Goal: Task Accomplishment & Management: Manage account settings

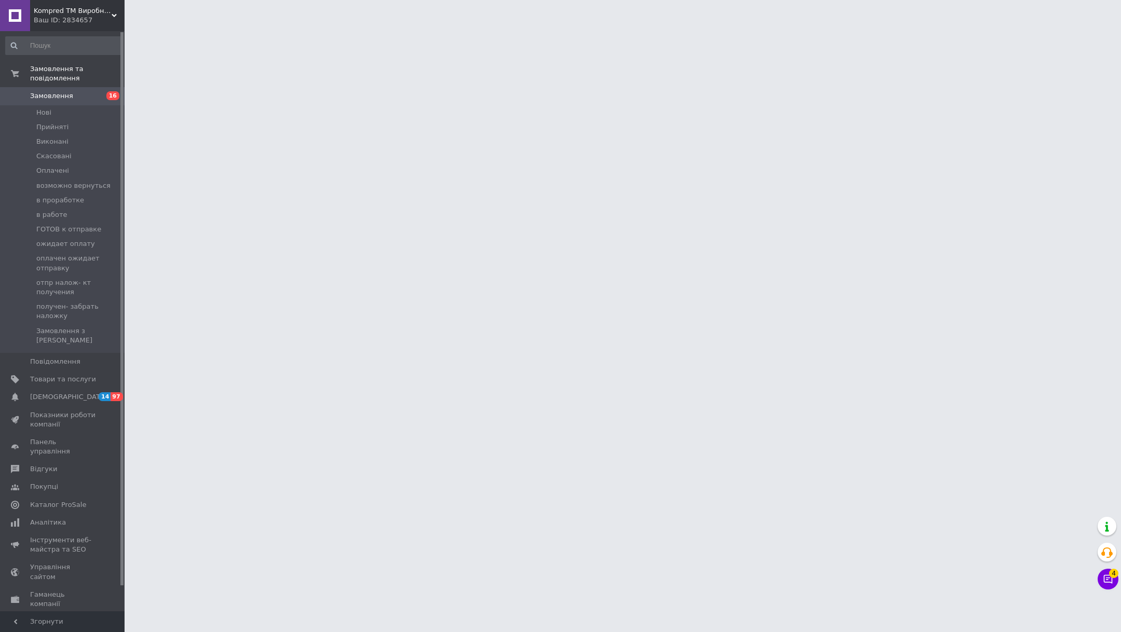
click at [74, 10] on span "Kompred TM Виробниче підприємство" at bounding box center [73, 10] width 78 height 9
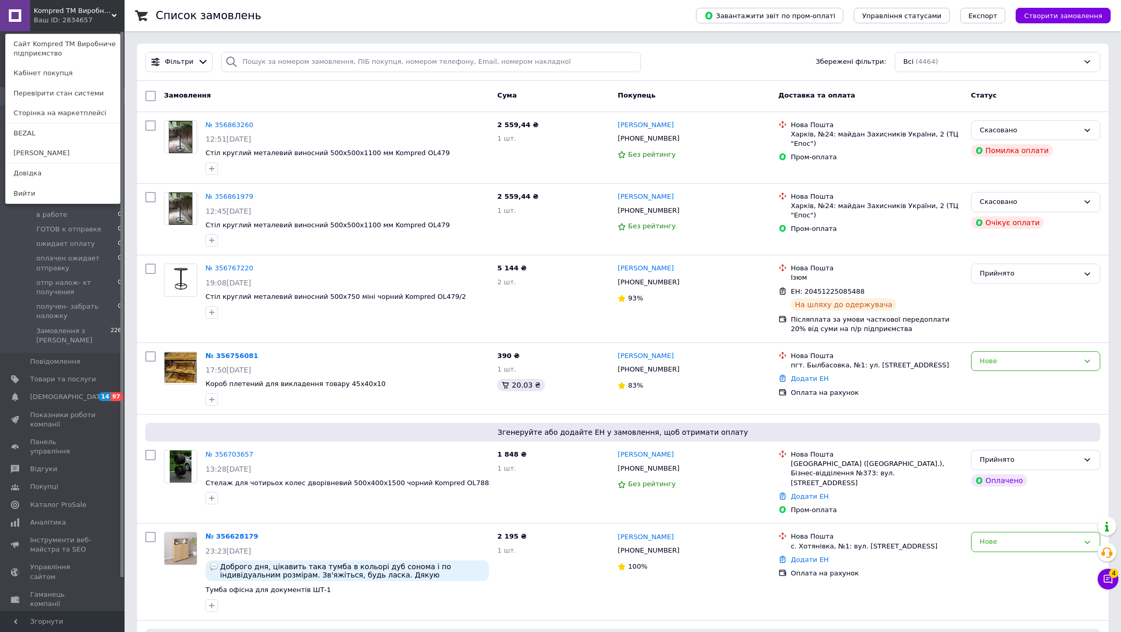
click at [77, 10] on span "Kompred TM Виробниче підприємство" at bounding box center [73, 10] width 78 height 9
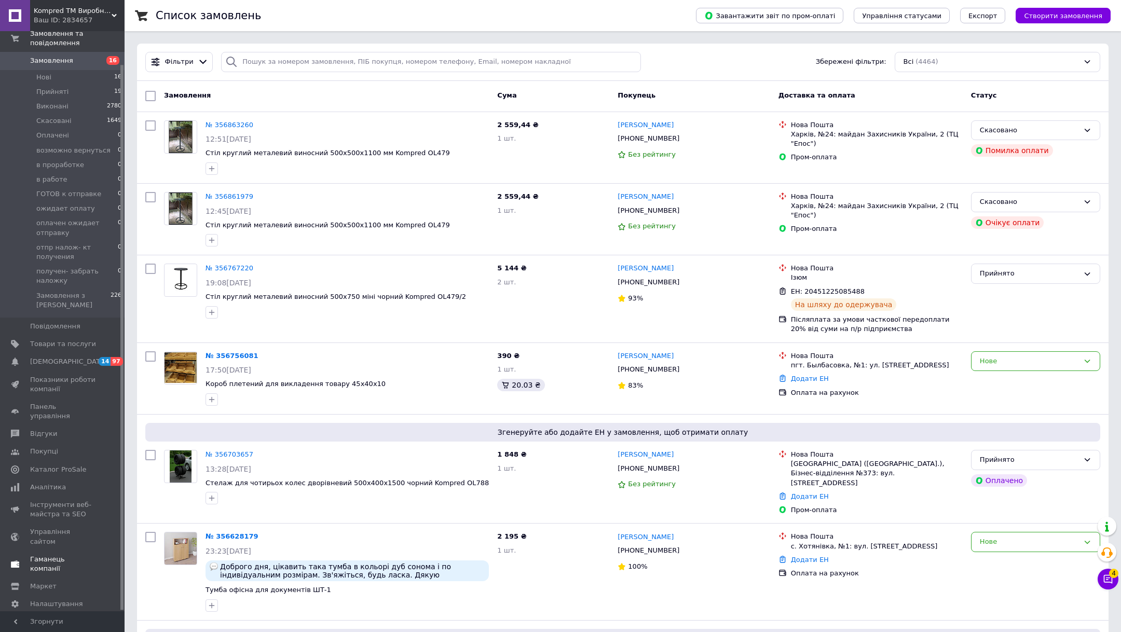
scroll to position [15, 0]
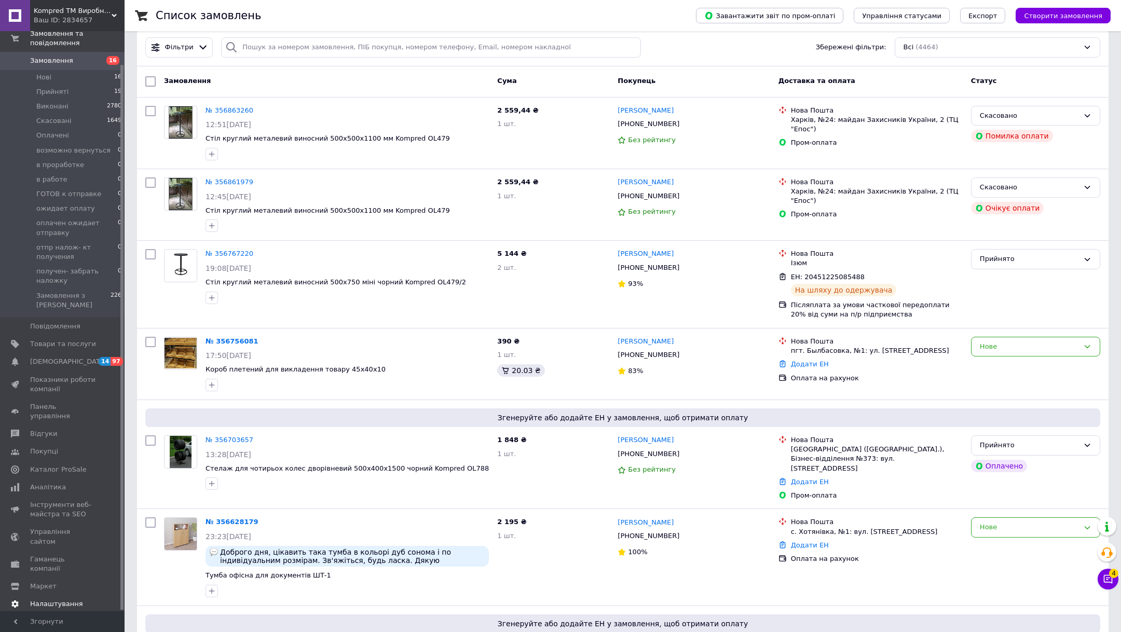
click at [48, 600] on span "Налаштування" at bounding box center [56, 604] width 53 height 9
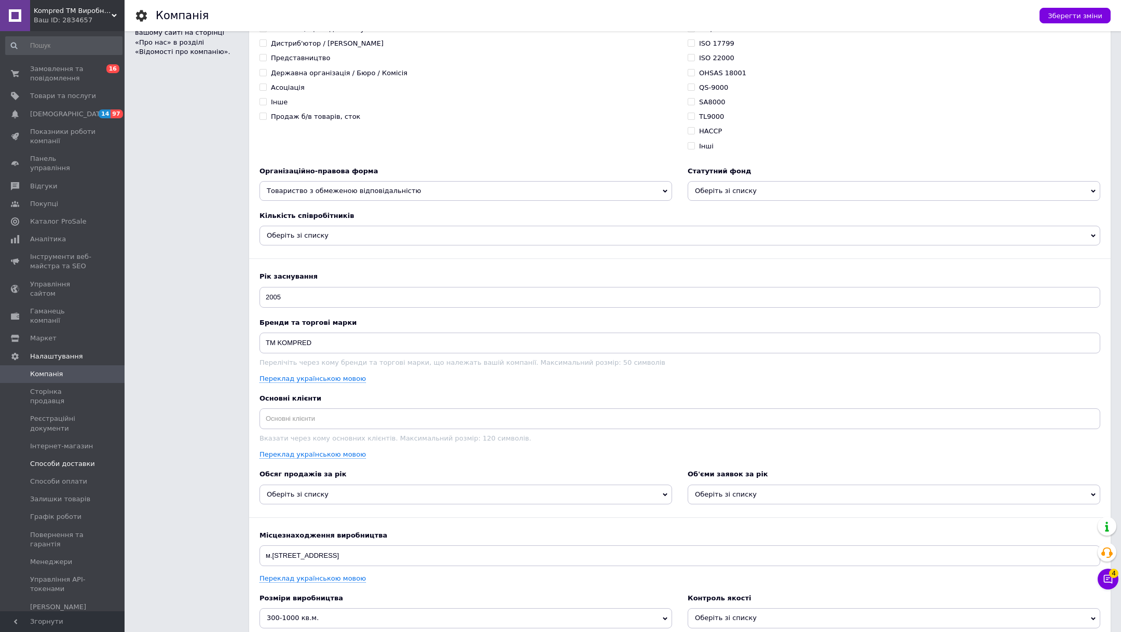
scroll to position [1288, 0]
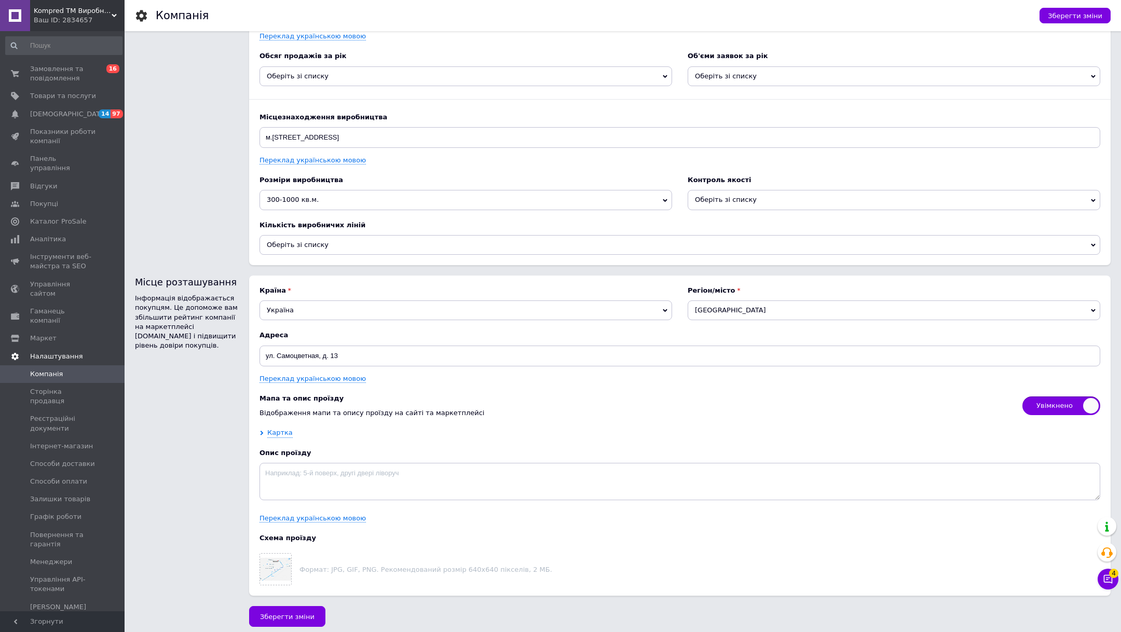
click at [35, 348] on link "Налаштування" at bounding box center [64, 357] width 128 height 18
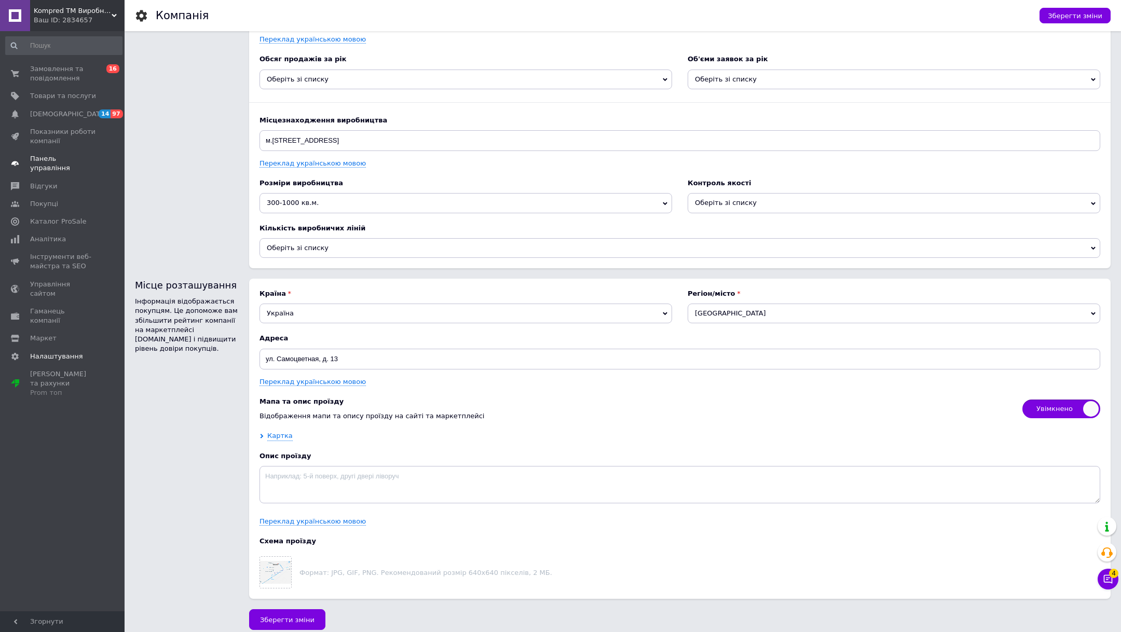
click at [67, 155] on span "Панель управління" at bounding box center [63, 163] width 66 height 19
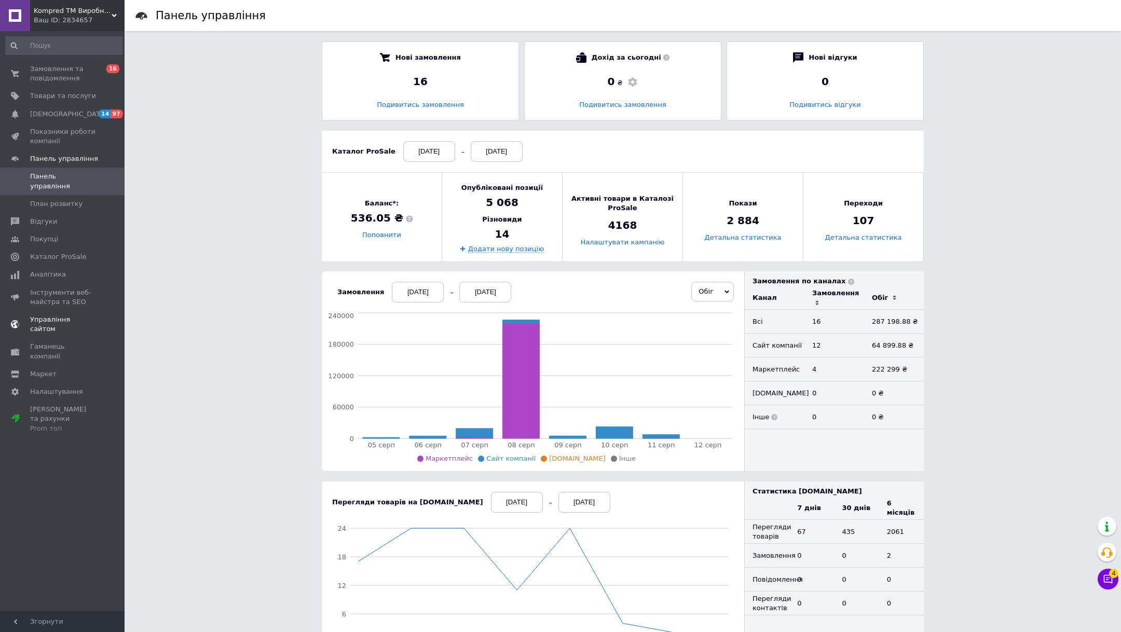
click at [62, 315] on span "Управління сайтом" at bounding box center [63, 324] width 66 height 19
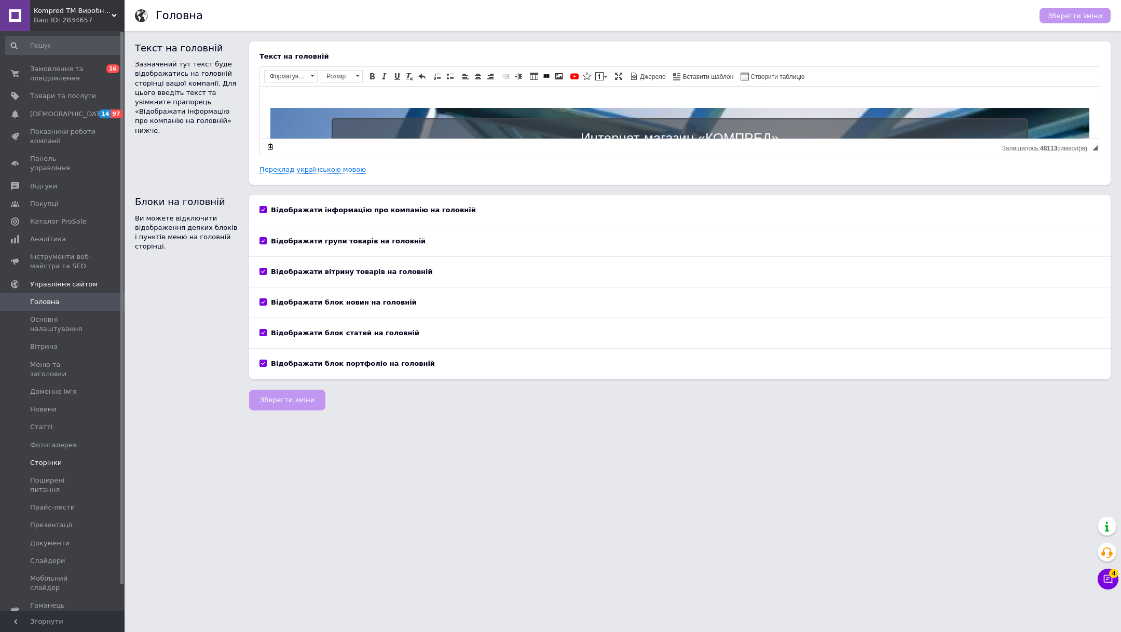
scroll to position [28, 0]
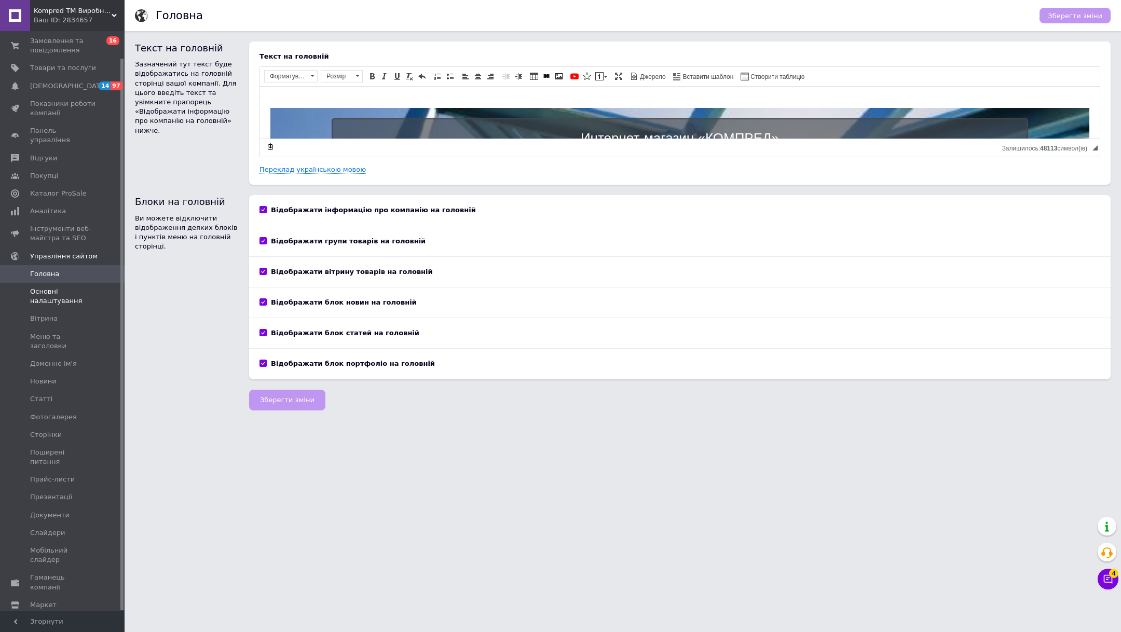
click at [48, 287] on span "Основні налаштування" at bounding box center [63, 296] width 66 height 19
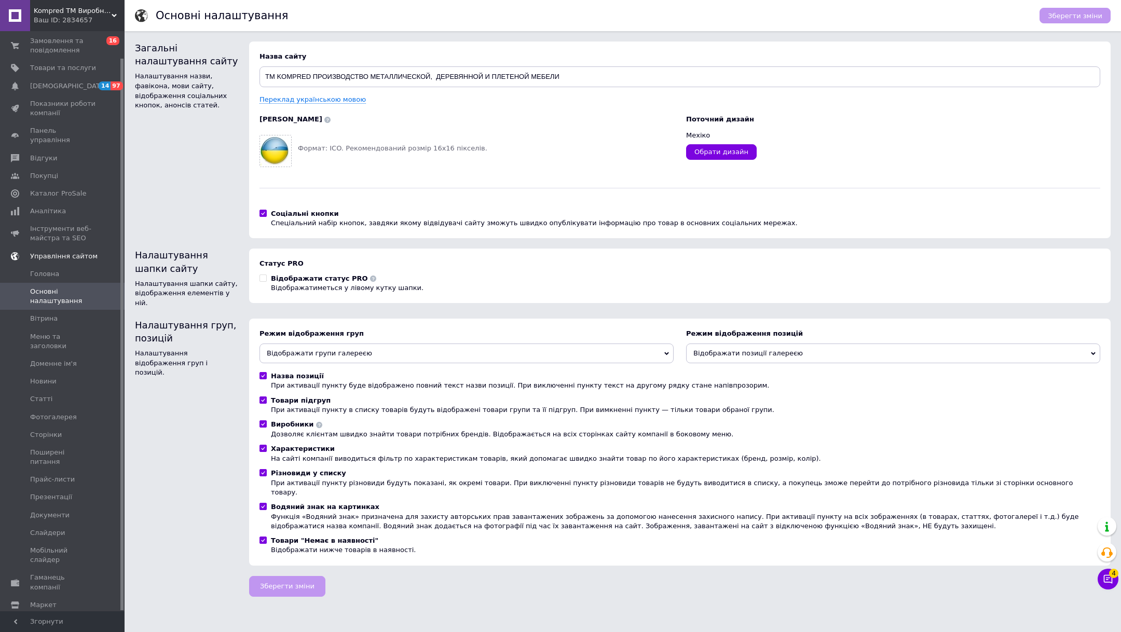
click at [35, 252] on span "Управління сайтом" at bounding box center [63, 256] width 67 height 9
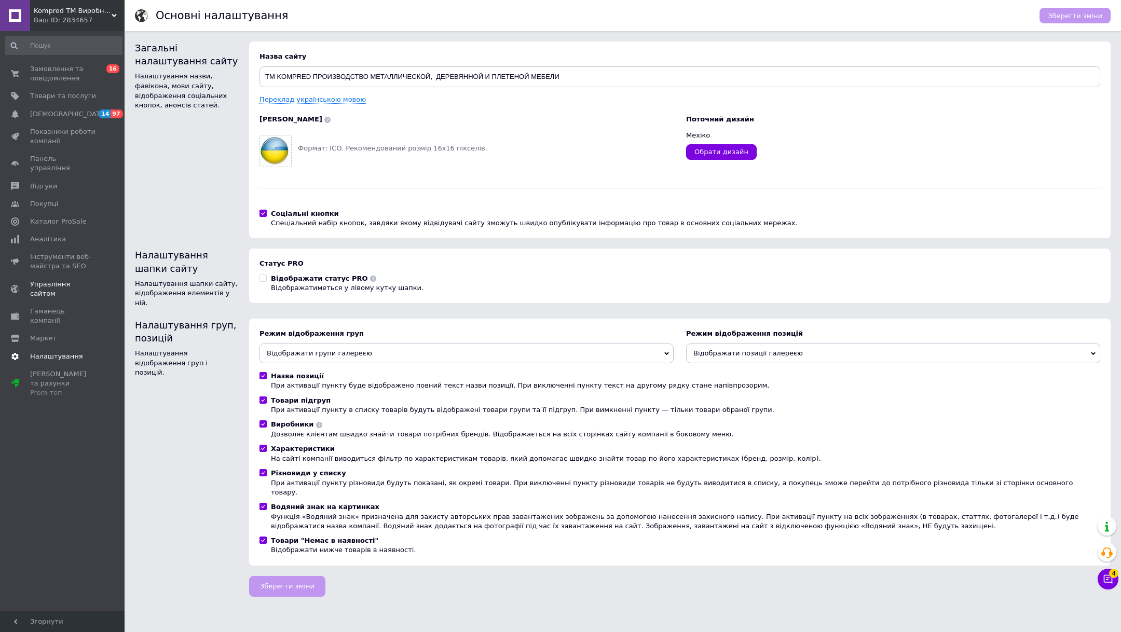
click at [50, 352] on span "Налаштування" at bounding box center [56, 356] width 53 height 9
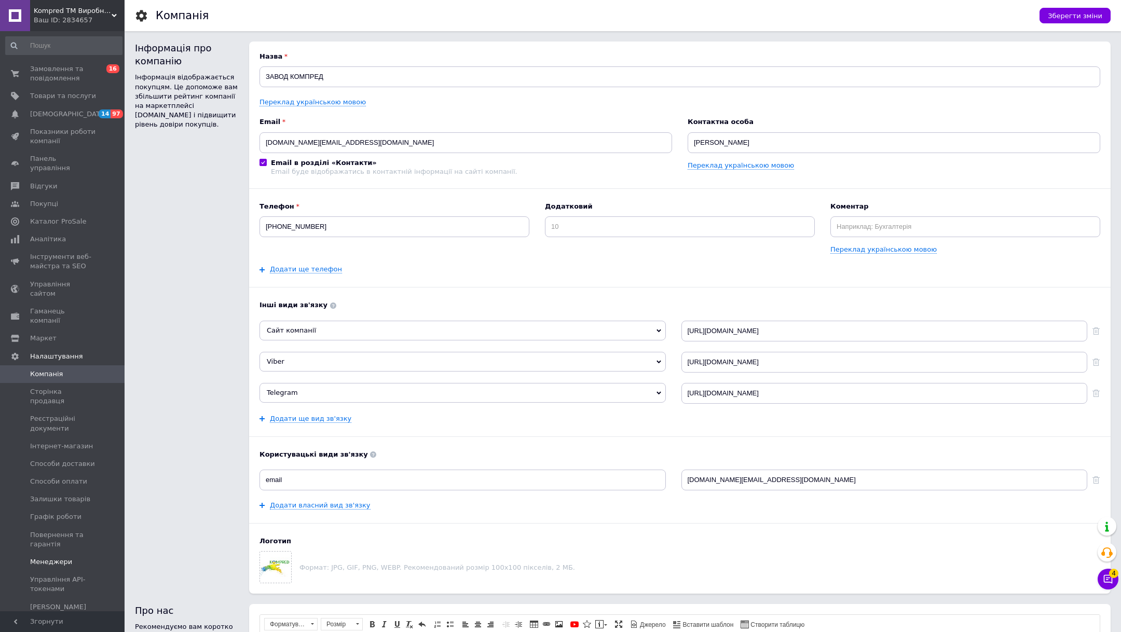
click at [56, 558] on span "Менеджери" at bounding box center [51, 562] width 42 height 9
